Goal: Task Accomplishment & Management: Manage account settings

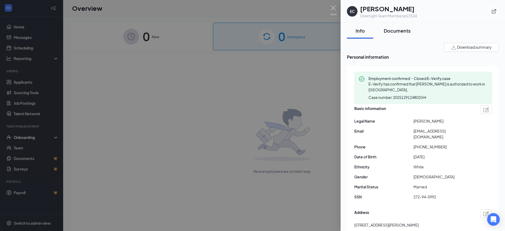
click at [402, 34] on div "Documents" at bounding box center [397, 30] width 27 height 7
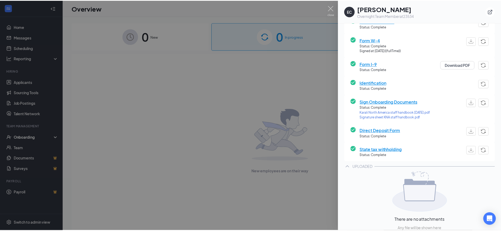
scroll to position [53, 0]
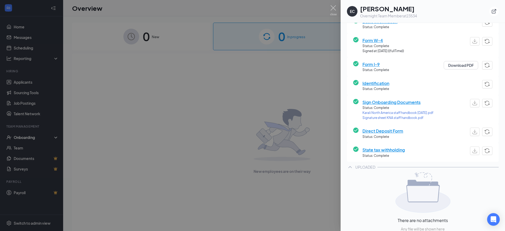
click at [377, 83] on span "Identification" at bounding box center [375, 83] width 27 height 7
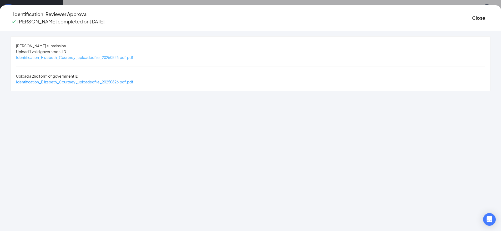
click at [132, 59] on span "Identification_Elizabeth_Courtney_uploadedfile_20250826.pdf.pdf" at bounding box center [74, 57] width 117 height 5
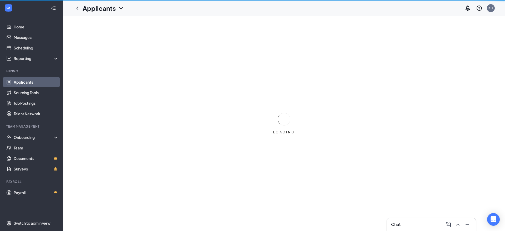
click at [434, 224] on div "Chat" at bounding box center [431, 224] width 80 height 8
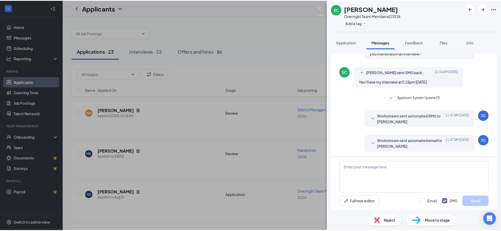
scroll to position [134, 0]
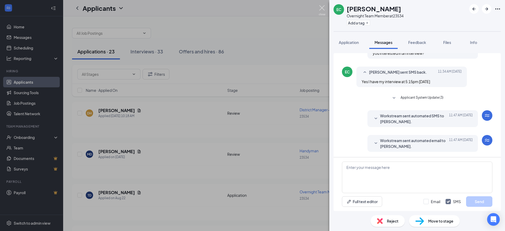
click at [323, 11] on img at bounding box center [322, 10] width 7 height 10
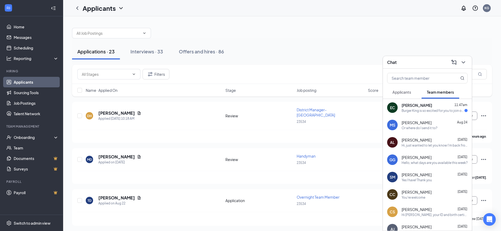
click at [408, 107] on span "[PERSON_NAME]" at bounding box center [417, 105] width 31 height 5
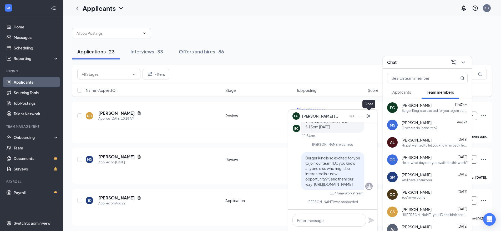
click at [372, 116] on icon "Cross" at bounding box center [369, 116] width 6 height 6
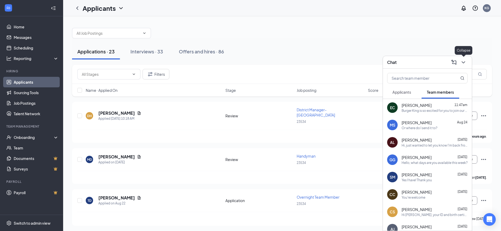
click at [460, 58] on div at bounding box center [462, 62] width 9 height 8
click at [38, 136] on div "Onboarding" at bounding box center [34, 137] width 41 height 5
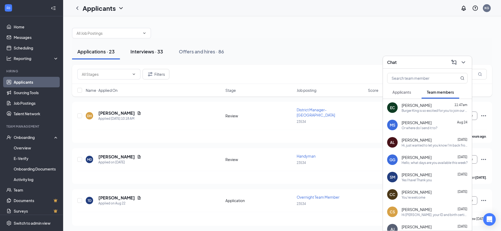
click at [139, 54] on div "Interviews · 33" at bounding box center [146, 51] width 33 height 7
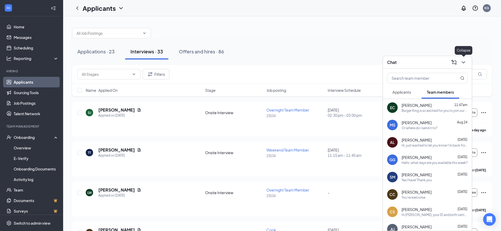
drag, startPoint x: 465, startPoint y: 62, endPoint x: 452, endPoint y: 67, distance: 13.6
click at [465, 63] on icon "ChevronDown" at bounding box center [463, 62] width 6 height 6
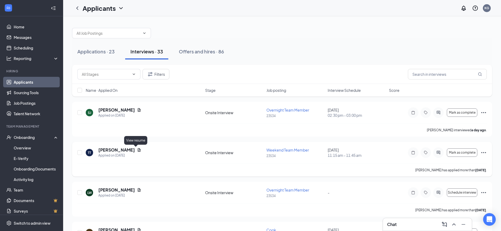
click at [137, 148] on icon "Document" at bounding box center [139, 150] width 4 height 4
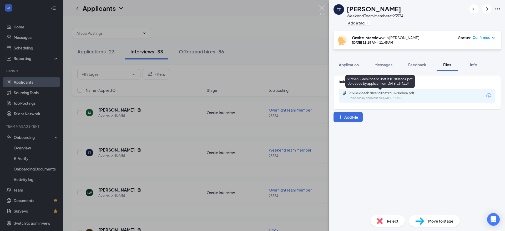
click at [364, 99] on div "Uploaded by applicant on [DATE] 18:41:34" at bounding box center [388, 98] width 79 height 4
click at [264, 47] on div "TT [PERSON_NAME] Weekend Team Member at 23534 Add a tag Onsite Interview with […" at bounding box center [252, 115] width 505 height 231
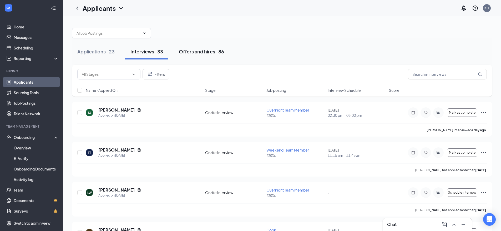
click at [198, 56] on button "Offers and hires · 86" at bounding box center [202, 52] width 56 height 16
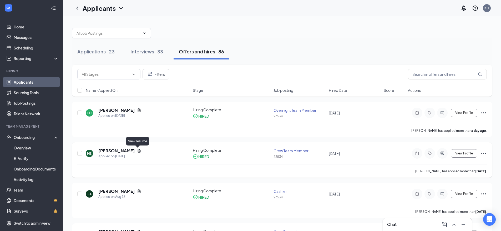
click at [138, 152] on icon "Document" at bounding box center [139, 150] width 3 height 3
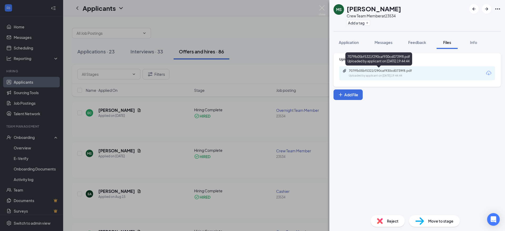
click at [376, 74] on div "Uploaded by applicant on [DATE] 19:44:44" at bounding box center [388, 76] width 79 height 4
drag, startPoint x: 159, startPoint y: 210, endPoint x: 118, endPoint y: 230, distance: 45.3
click at [159, 210] on div "[PERSON_NAME] Crew Team Member at 23534 Add a tag Application Messages Feedback…" at bounding box center [252, 115] width 505 height 231
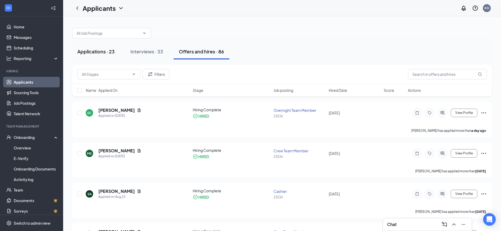
click at [94, 56] on button "Applications · 23" at bounding box center [96, 52] width 48 height 16
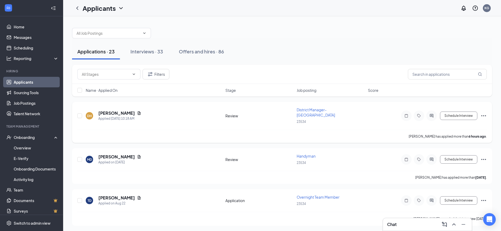
drag, startPoint x: 325, startPoint y: 40, endPoint x: 161, endPoint y: 124, distance: 184.5
click at [160, 123] on div "[PERSON_NAME] Applied [DATE] 10:18 AM Review District Manager- [GEOGRAPHIC_DATA…" at bounding box center [281, 118] width 409 height 23
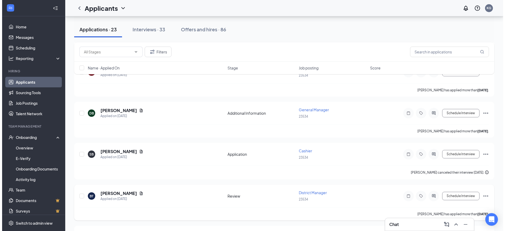
scroll to position [556, 0]
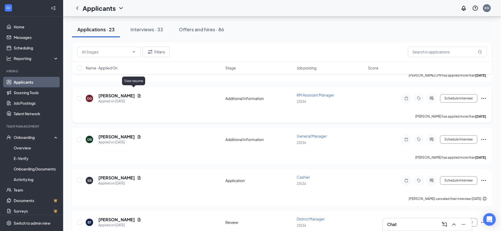
click at [138, 94] on icon "Document" at bounding box center [139, 95] width 3 height 3
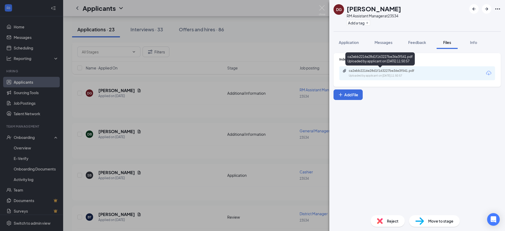
click at [363, 73] on div "ca2ebb2216e28d1f163227be36e3f541.pdf Uploaded by applicant on [DATE] 11:50:57" at bounding box center [384, 73] width 85 height 9
